Goal: Information Seeking & Learning: Stay updated

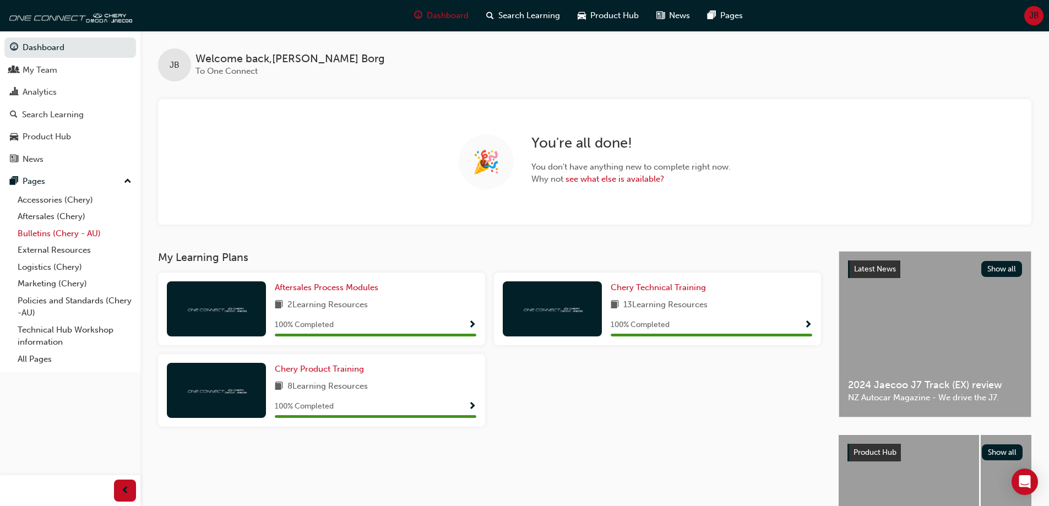
click at [66, 232] on link "Bulletins (Chery - AU)" at bounding box center [74, 233] width 123 height 17
